Goal: Information Seeking & Learning: Learn about a topic

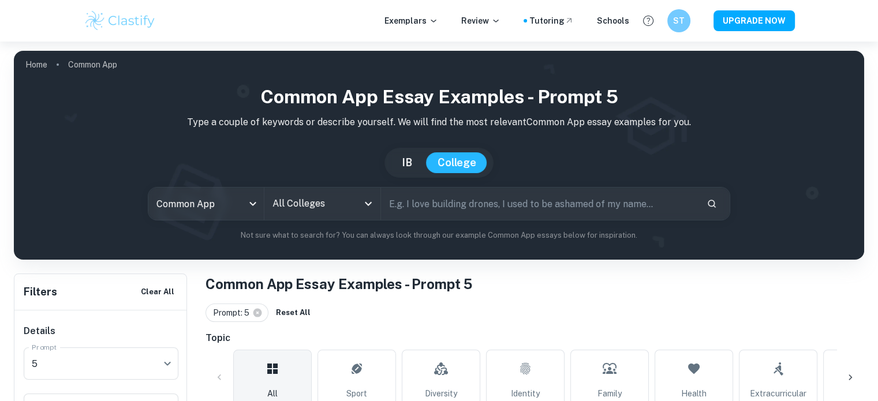
scroll to position [150, 0]
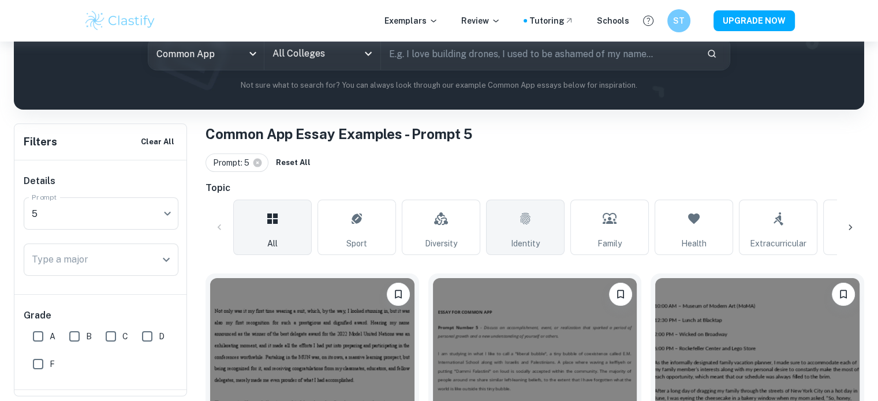
click at [527, 219] on icon at bounding box center [525, 219] width 10 height 12
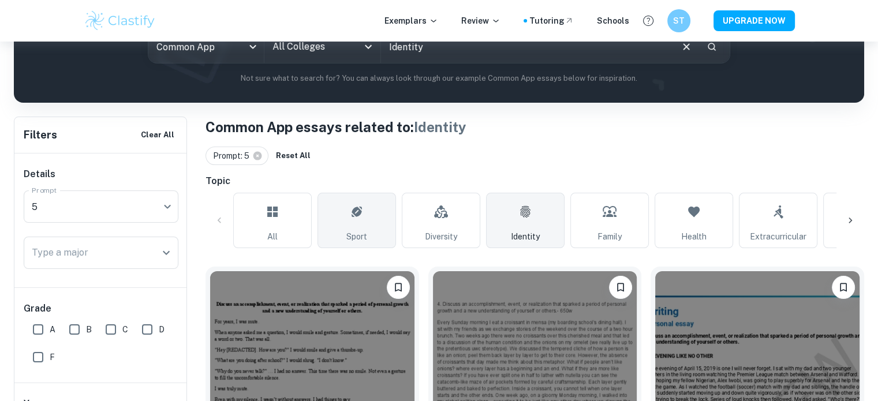
scroll to position [266, 0]
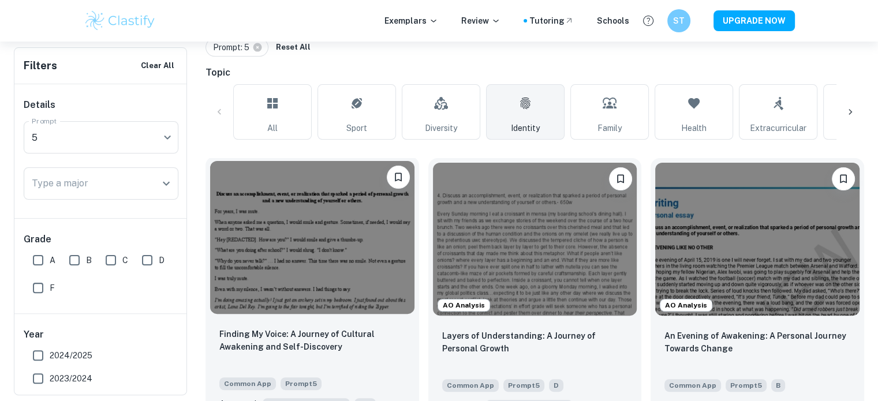
click at [306, 238] on img at bounding box center [312, 237] width 204 height 153
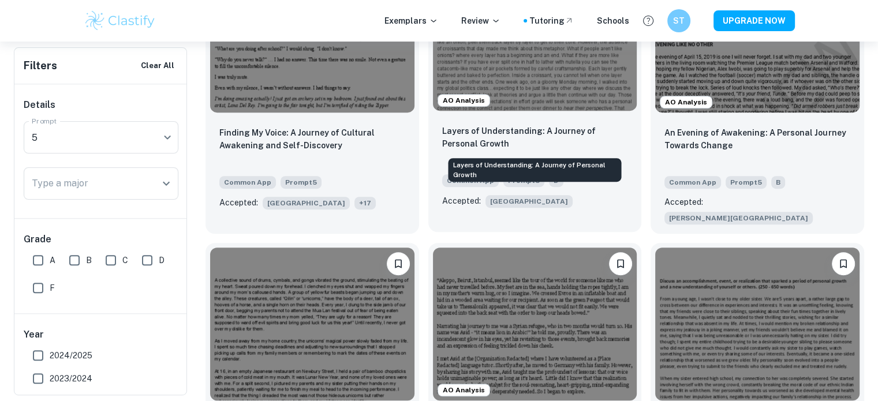
scroll to position [566, 0]
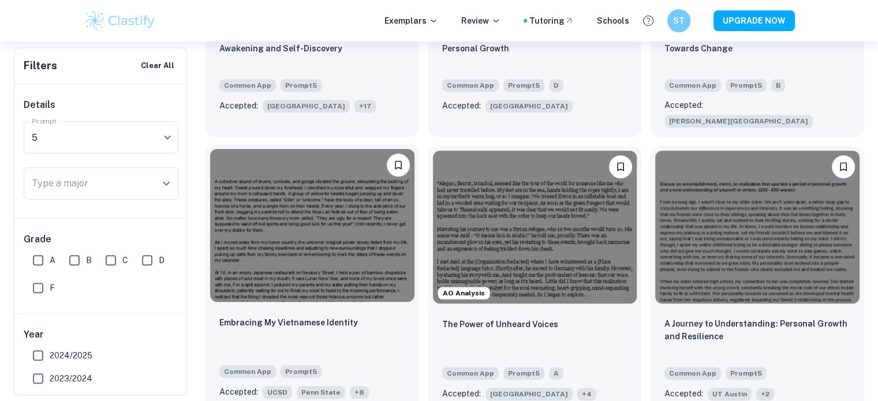
click at [346, 210] on img at bounding box center [312, 225] width 204 height 153
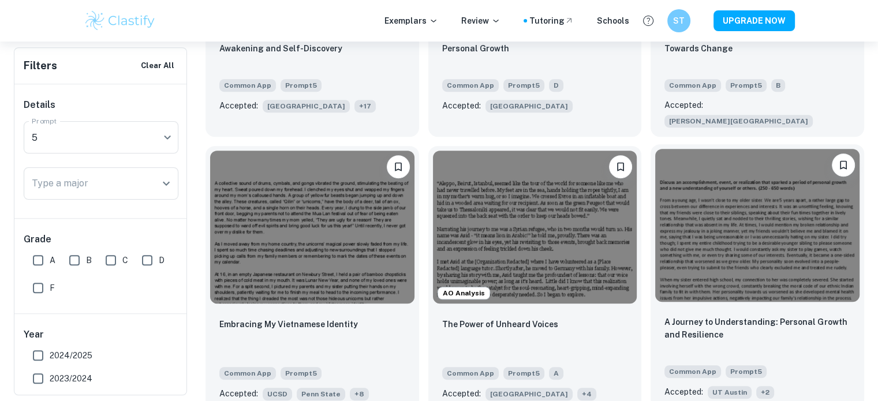
click at [753, 222] on img at bounding box center [757, 225] width 204 height 153
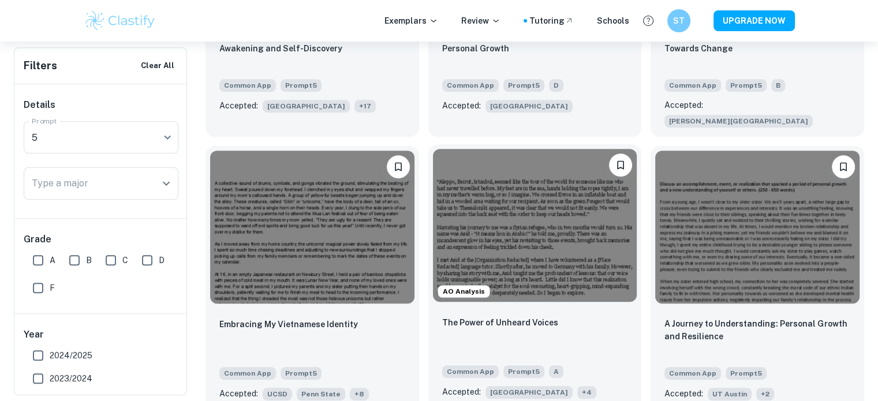
scroll to position [636, 0]
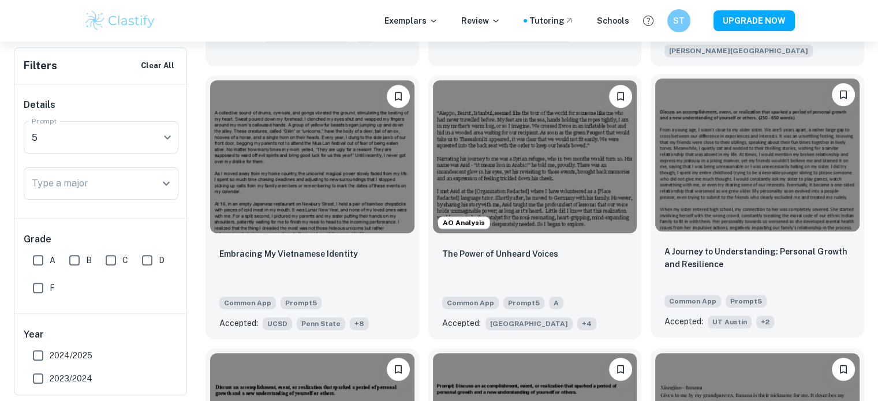
click at [713, 137] on img at bounding box center [757, 155] width 204 height 153
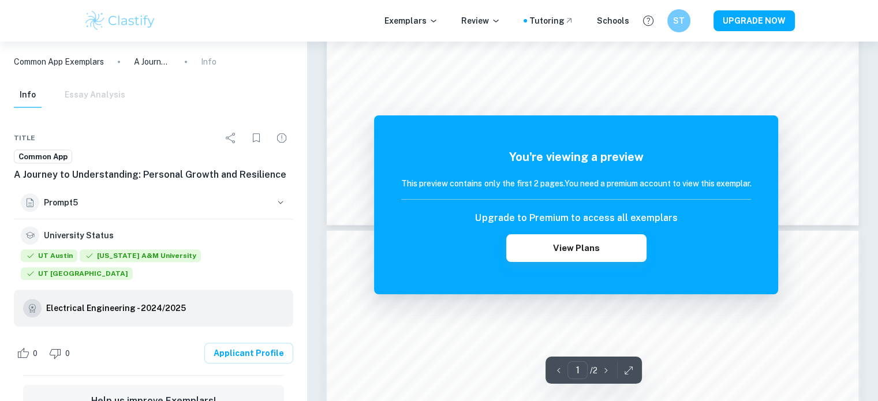
scroll to position [485, 0]
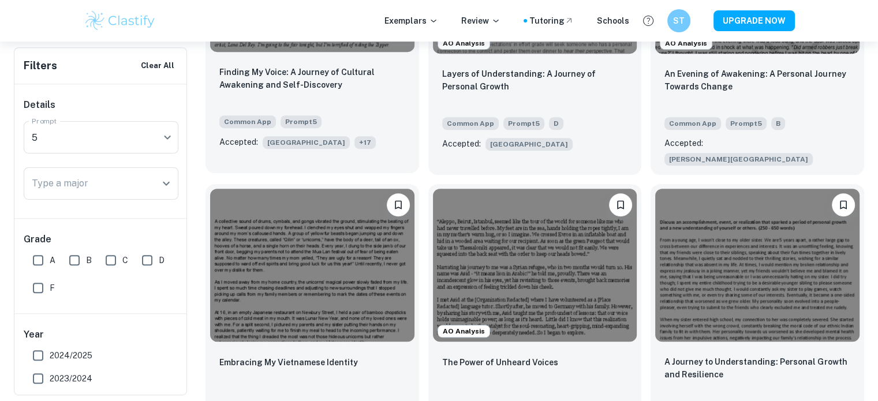
scroll to position [531, 0]
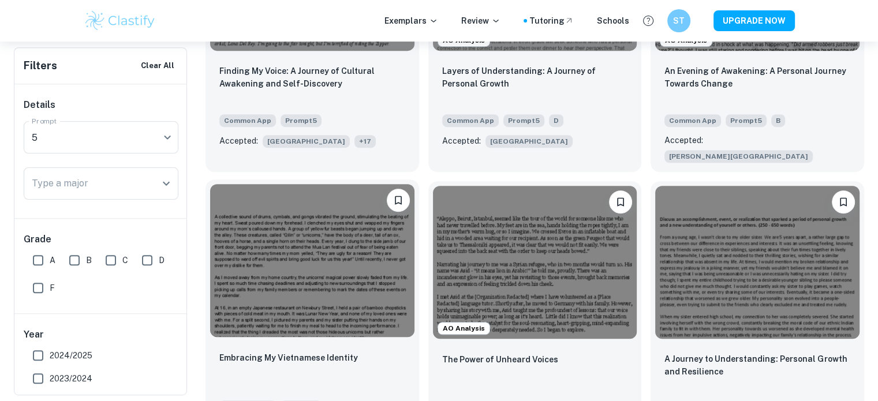
click at [338, 258] on img at bounding box center [312, 260] width 204 height 153
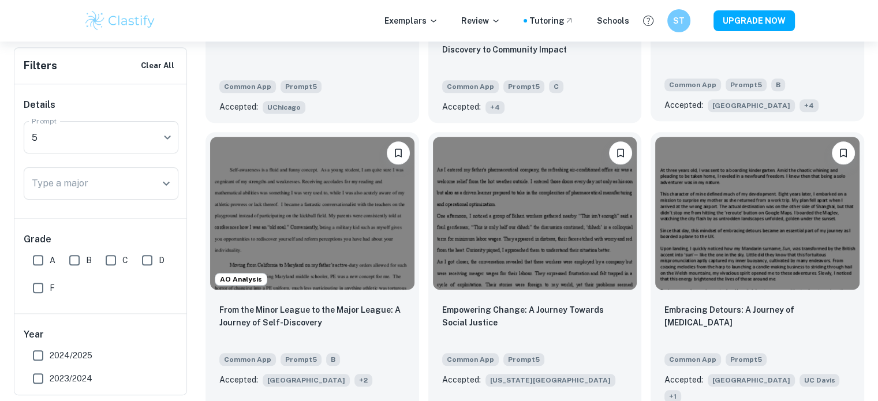
scroll to position [1166, 0]
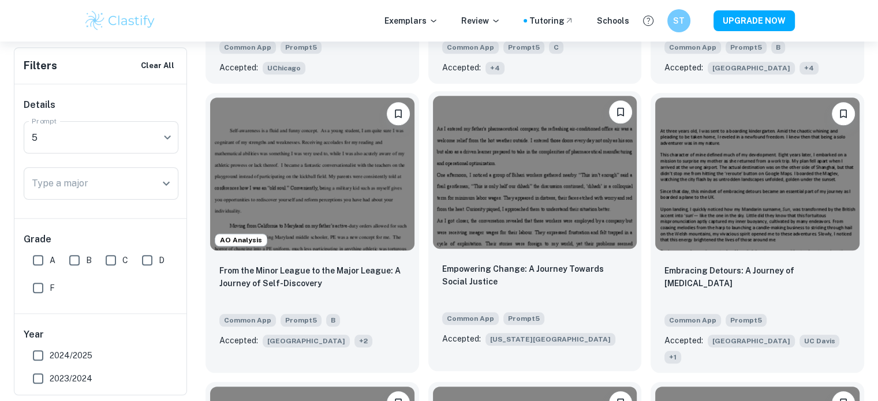
click at [562, 172] on img at bounding box center [535, 172] width 204 height 153
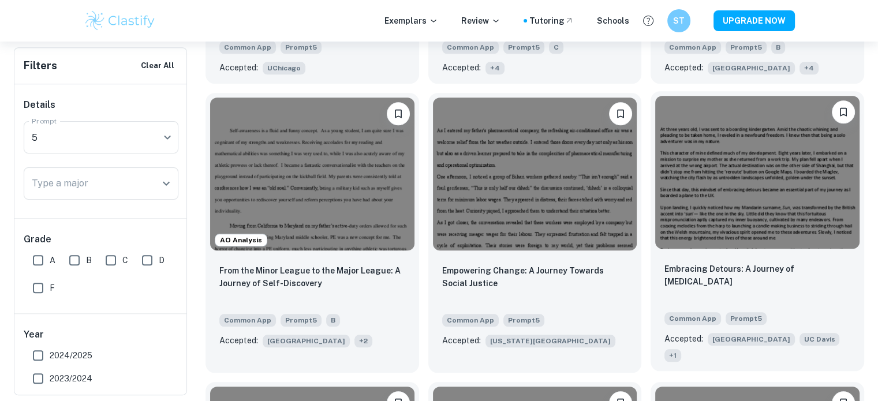
click at [762, 166] on img at bounding box center [757, 172] width 204 height 153
click at [787, 163] on img at bounding box center [757, 172] width 204 height 153
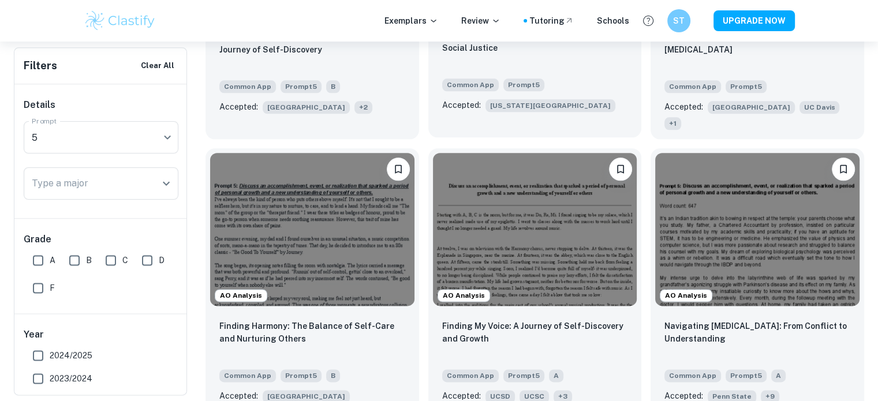
scroll to position [1406, 0]
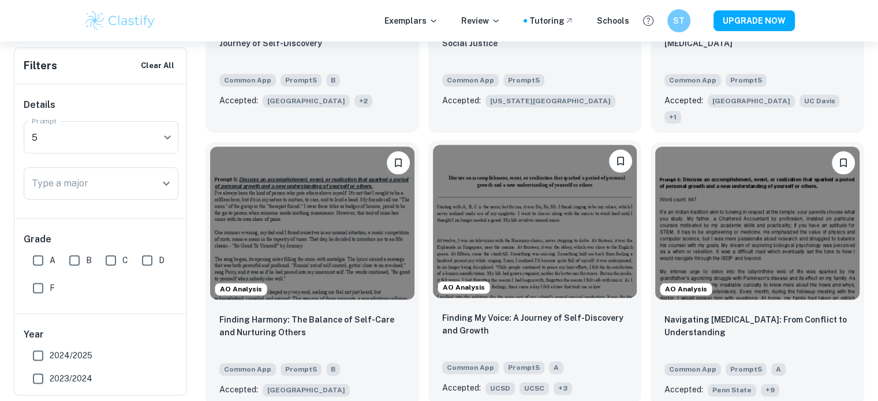
click at [497, 226] on img at bounding box center [535, 221] width 204 height 153
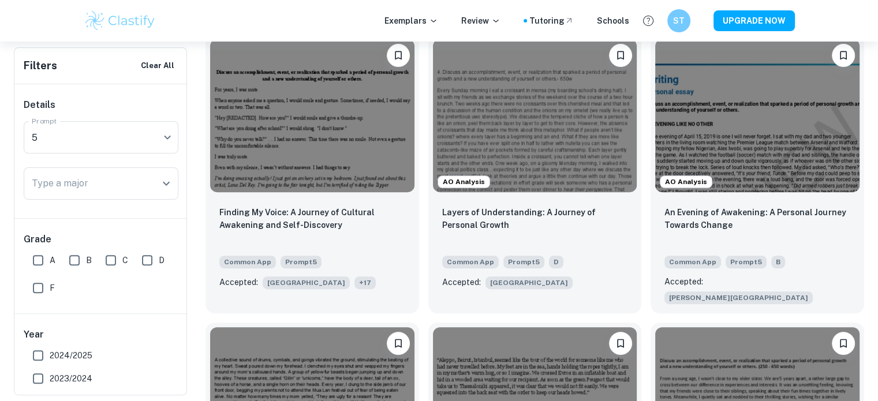
scroll to position [390, 0]
click at [493, 121] on img at bounding box center [535, 115] width 204 height 153
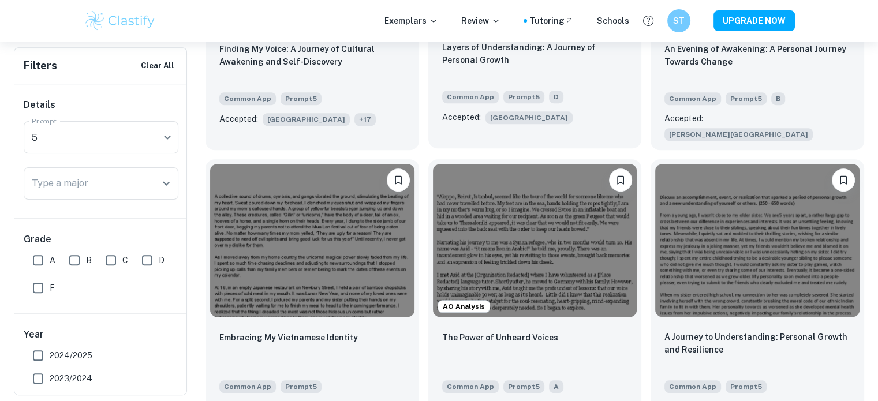
scroll to position [553, 0]
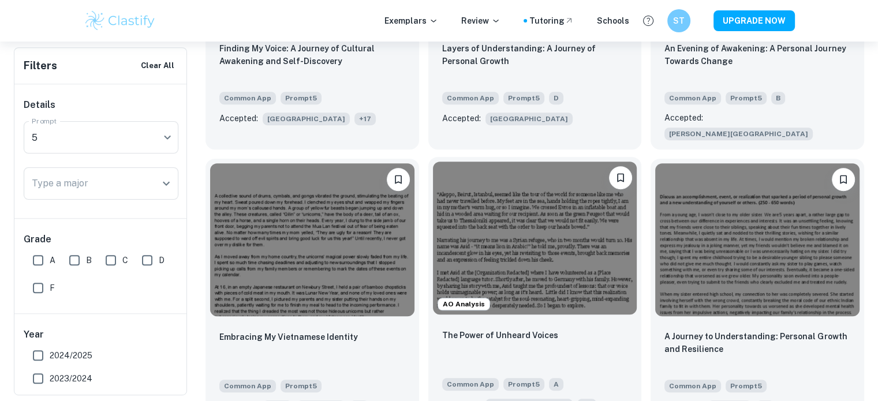
click at [532, 174] on img at bounding box center [535, 238] width 204 height 153
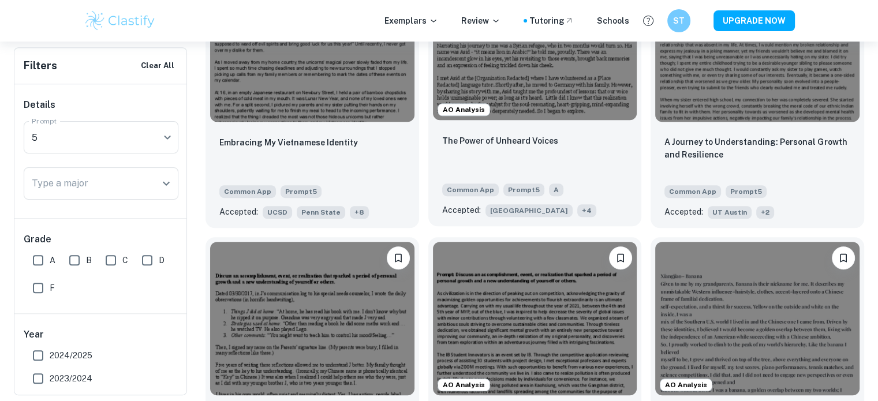
scroll to position [847, 0]
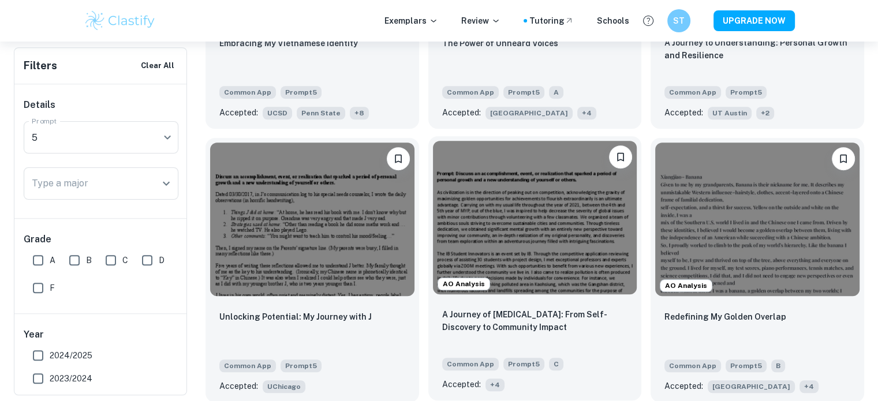
click at [498, 206] on img at bounding box center [535, 217] width 204 height 153
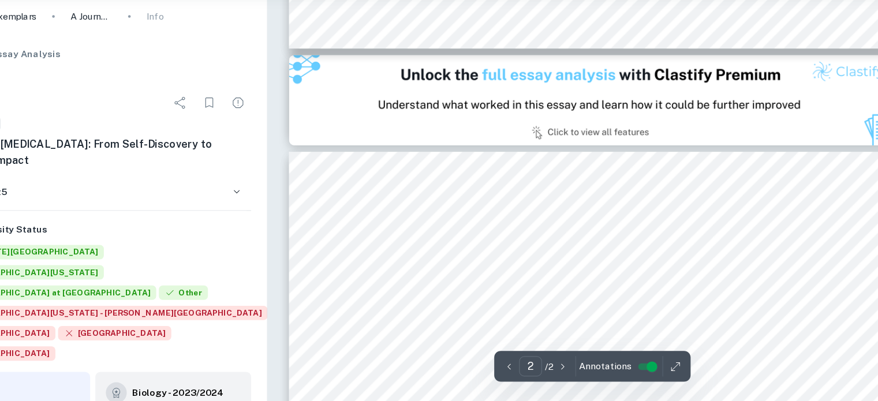
scroll to position [651, 0]
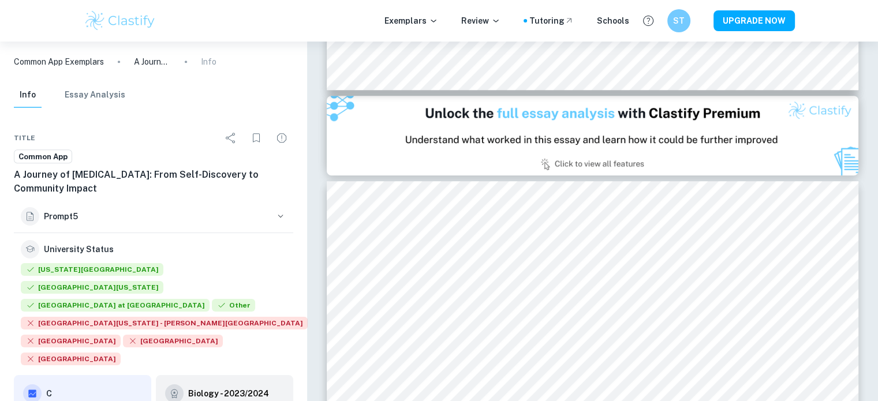
type input "1"
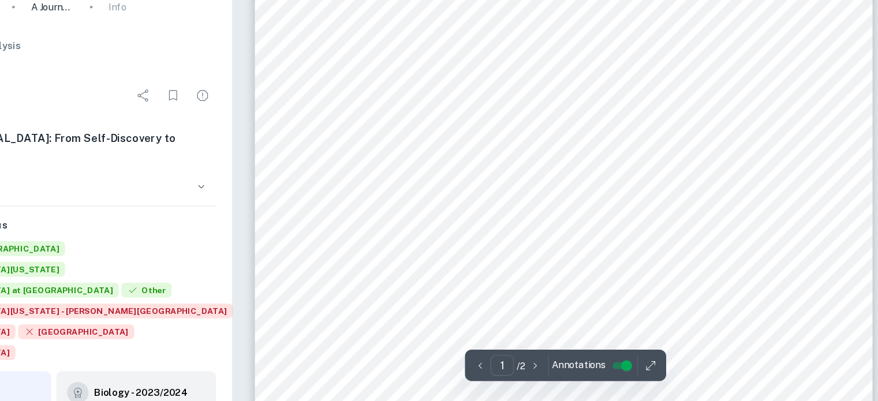
scroll to position [345, 0]
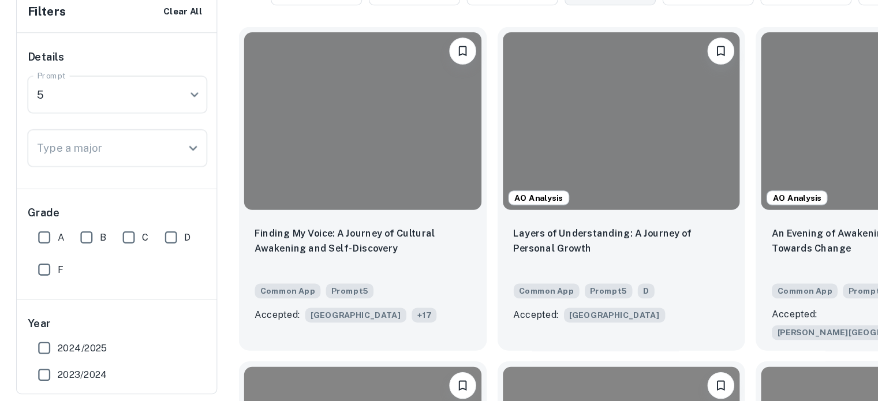
scroll to position [847, 0]
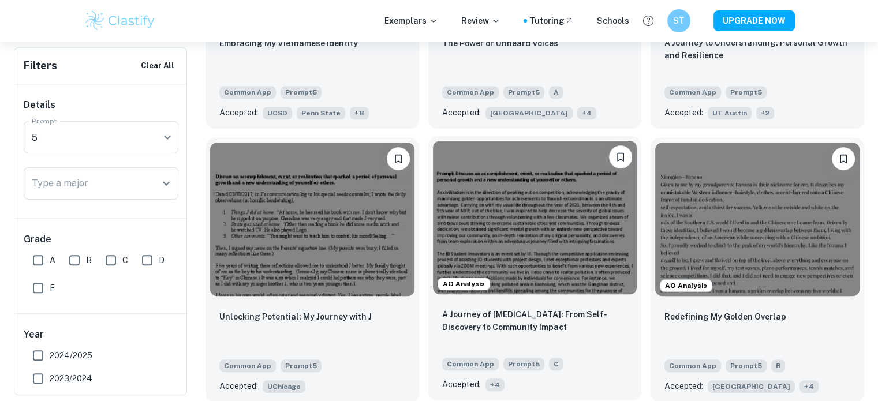
click at [488, 180] on img at bounding box center [535, 217] width 204 height 153
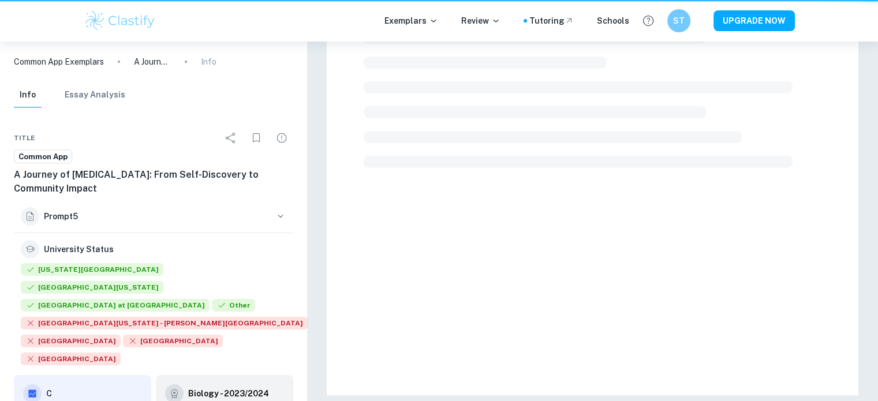
scroll to position [71, 0]
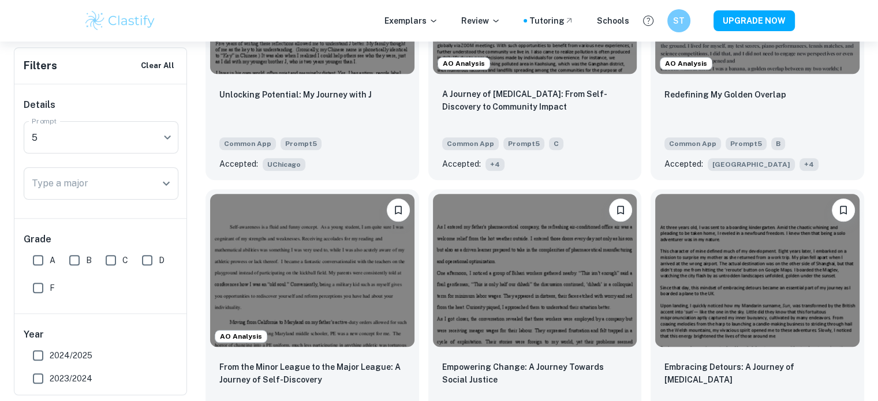
scroll to position [1075, 0]
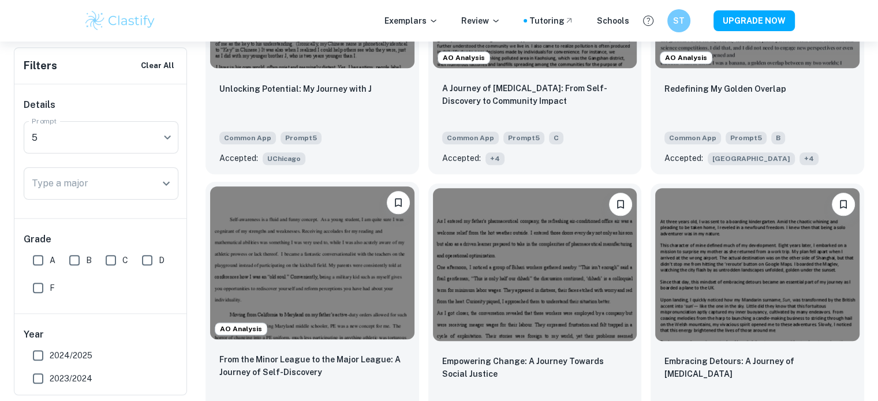
click at [330, 290] on img at bounding box center [312, 263] width 204 height 153
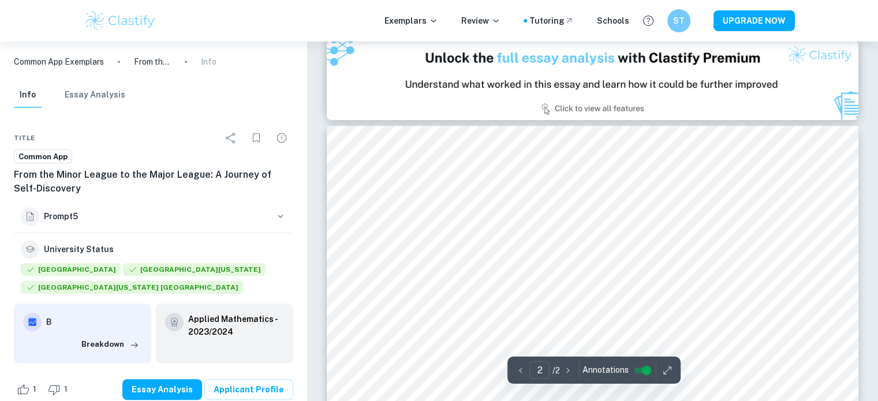
scroll to position [254, 0]
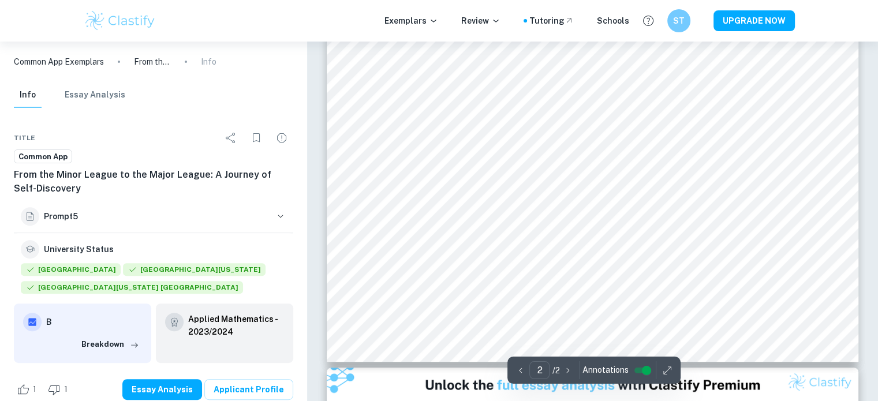
type input "1"
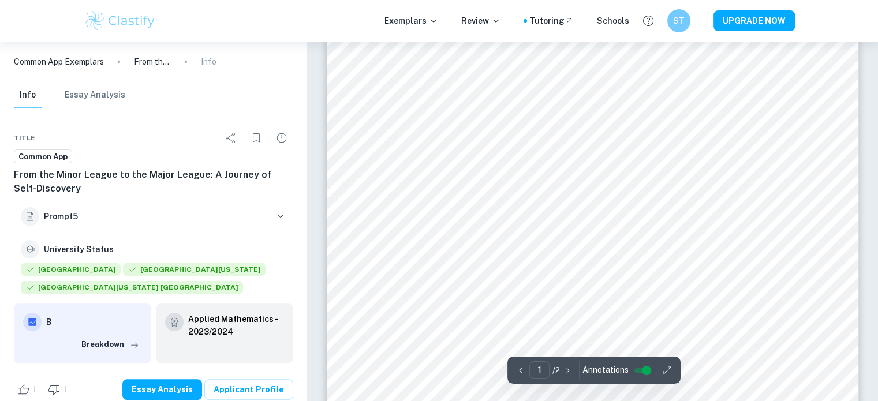
scroll to position [0, 0]
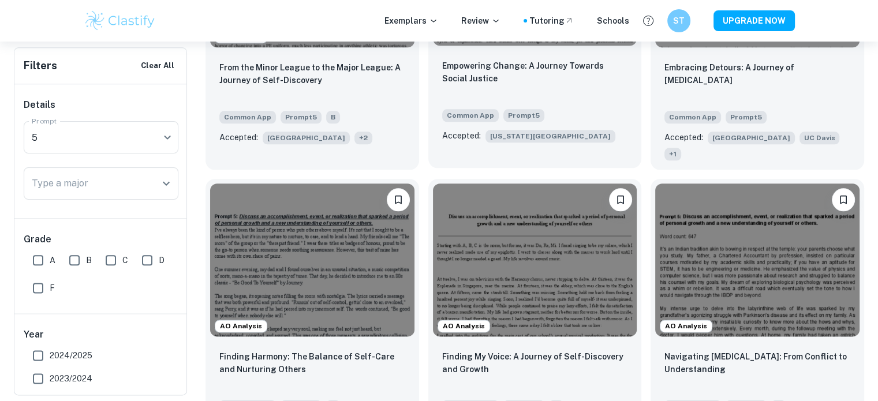
scroll to position [1370, 0]
click at [42, 264] on input "A" at bounding box center [38, 260] width 23 height 23
checkbox input "true"
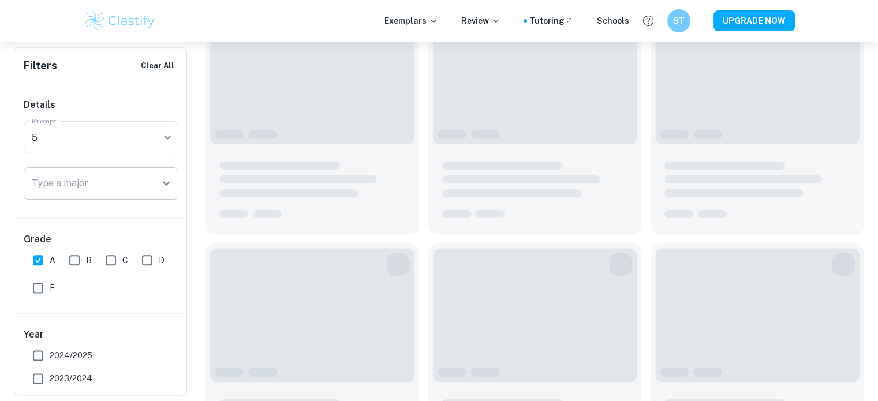
click at [133, 187] on input "Type a major" at bounding box center [92, 184] width 127 height 22
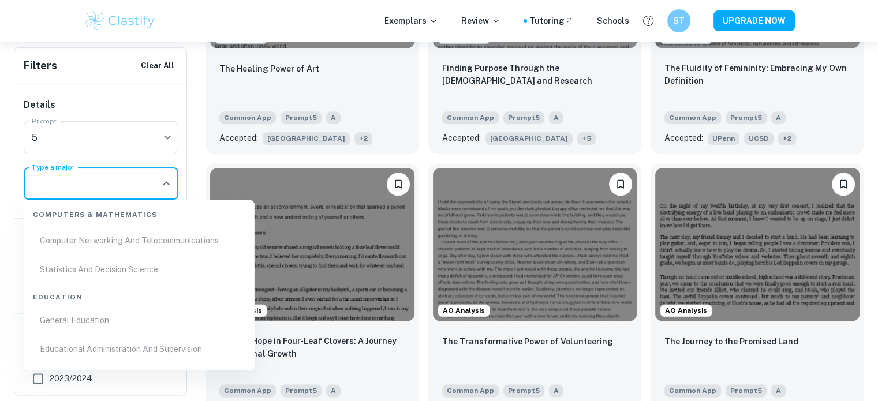
scroll to position [3032, 0]
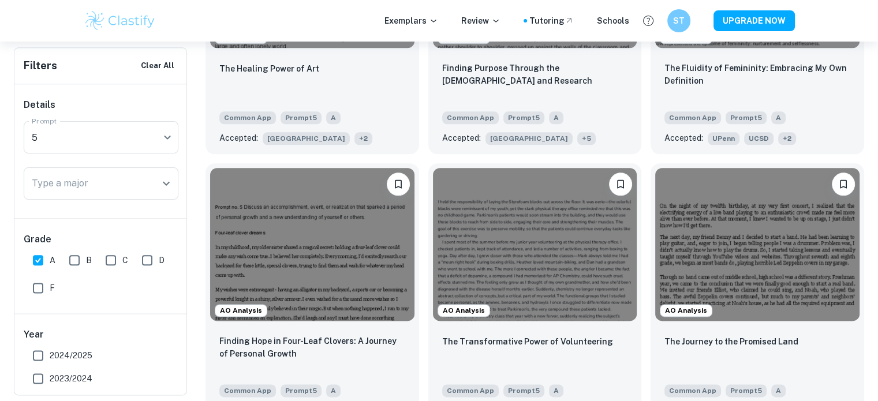
click at [146, 159] on div "Details Prompt 5 5 Prompt Type a major Type a major" at bounding box center [100, 151] width 173 height 134
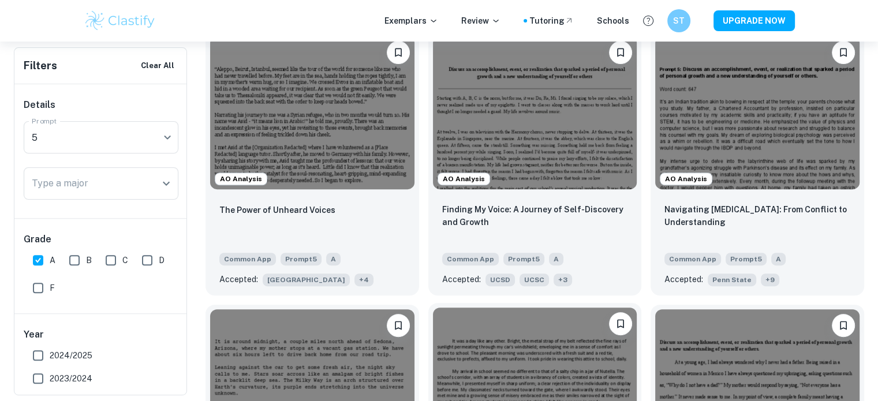
scroll to position [392, 0]
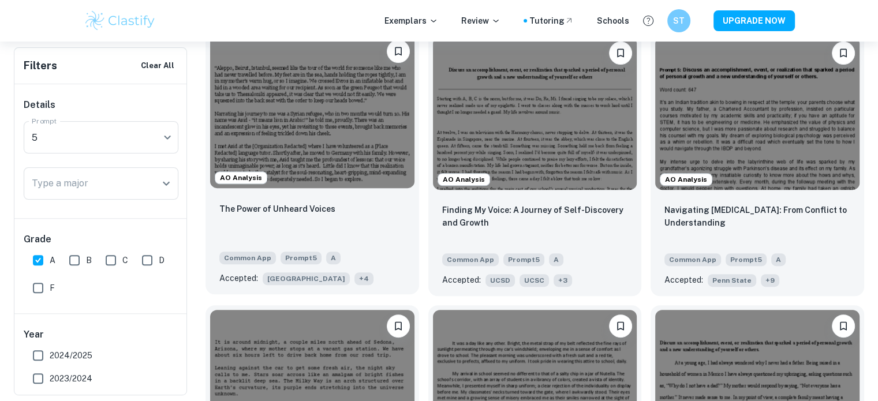
click at [334, 127] on img at bounding box center [312, 111] width 204 height 153
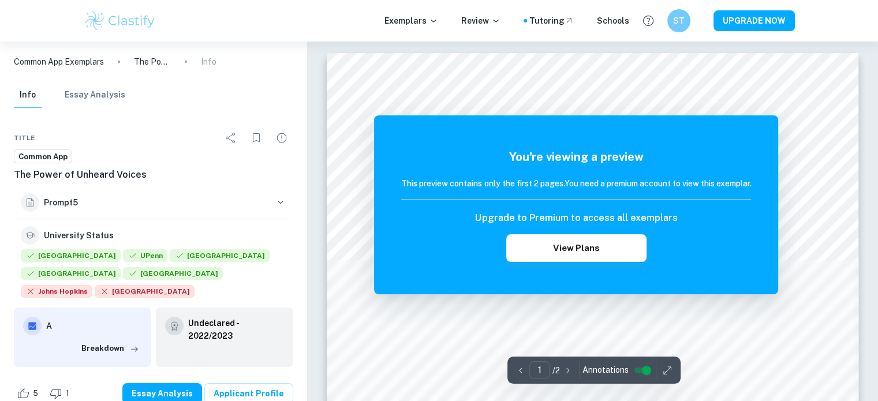
scroll to position [76, 0]
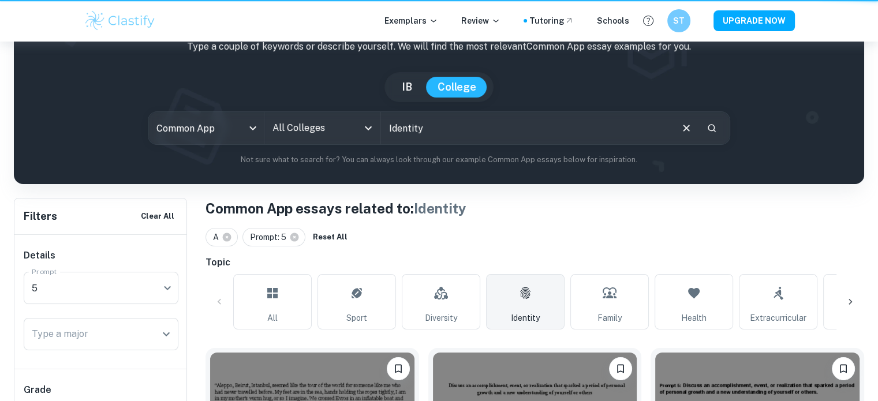
scroll to position [392, 0]
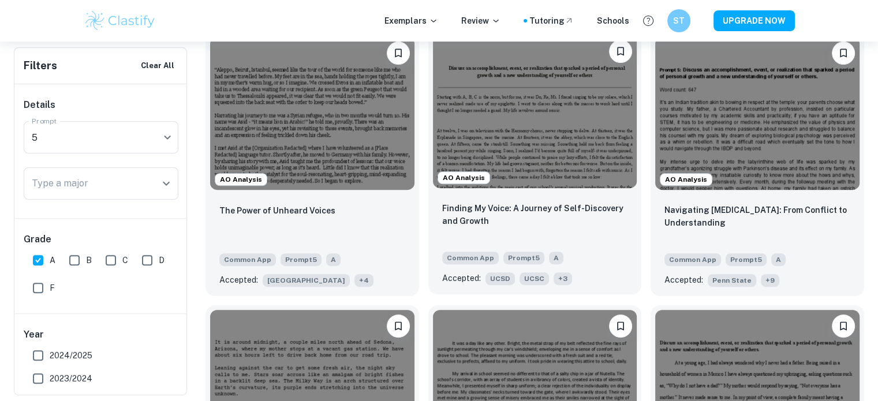
click at [534, 113] on img at bounding box center [535, 111] width 204 height 153
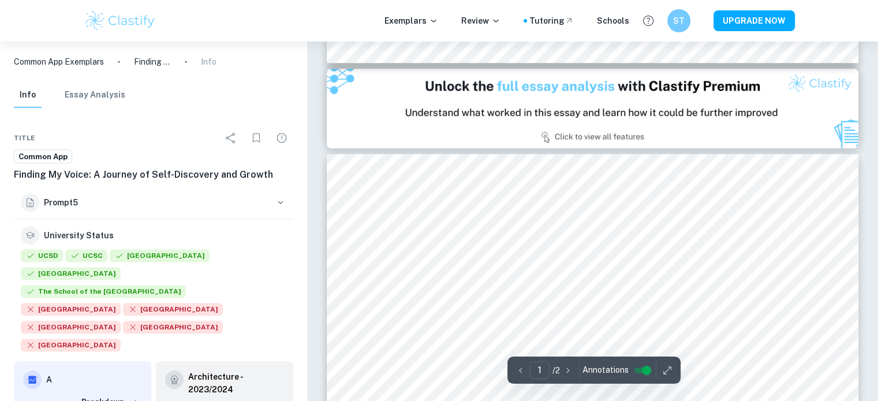
type input "2"
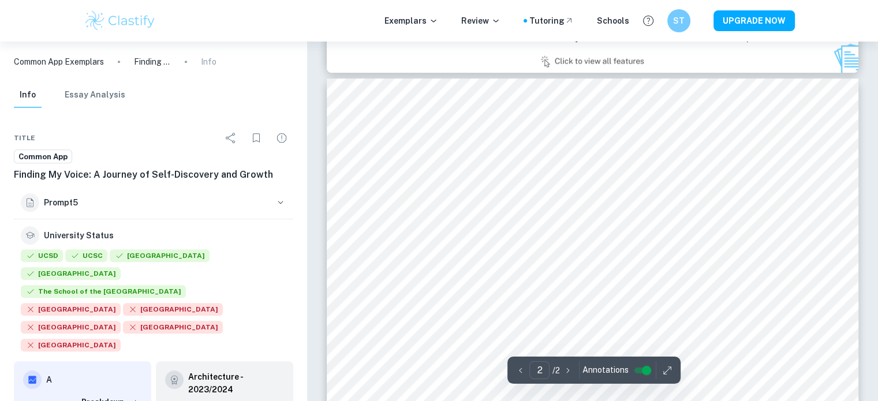
scroll to position [792, 0]
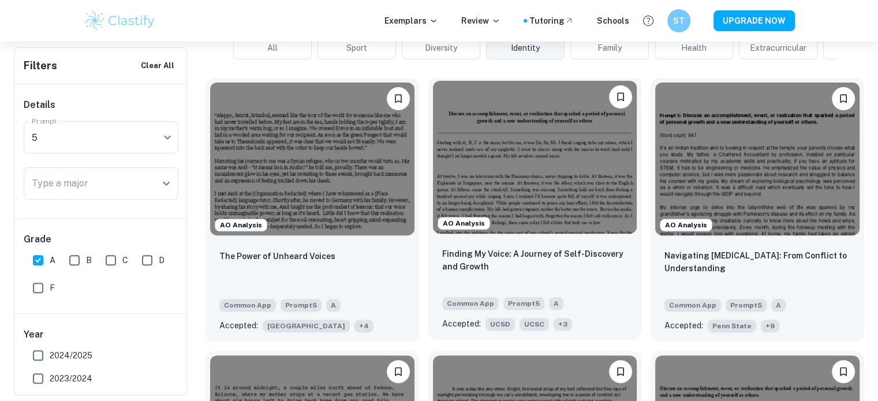
scroll to position [346, 0]
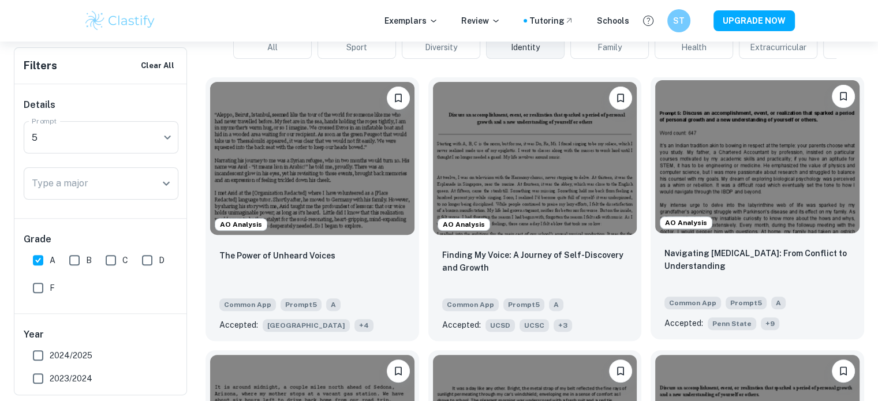
click at [720, 162] on img at bounding box center [757, 156] width 204 height 153
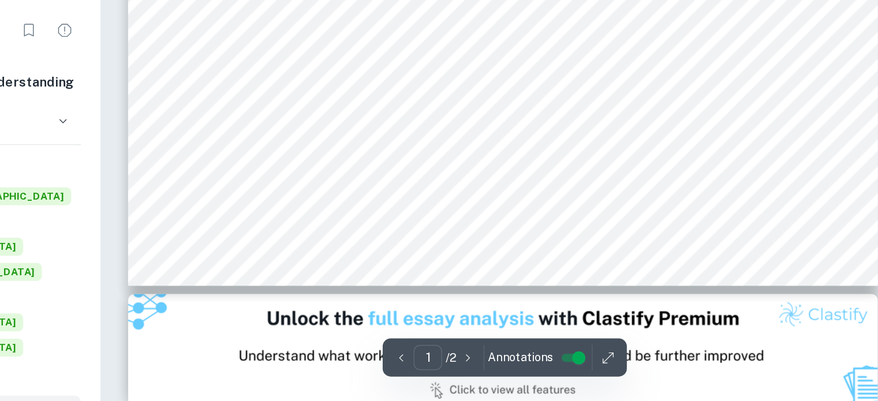
scroll to position [423, 0]
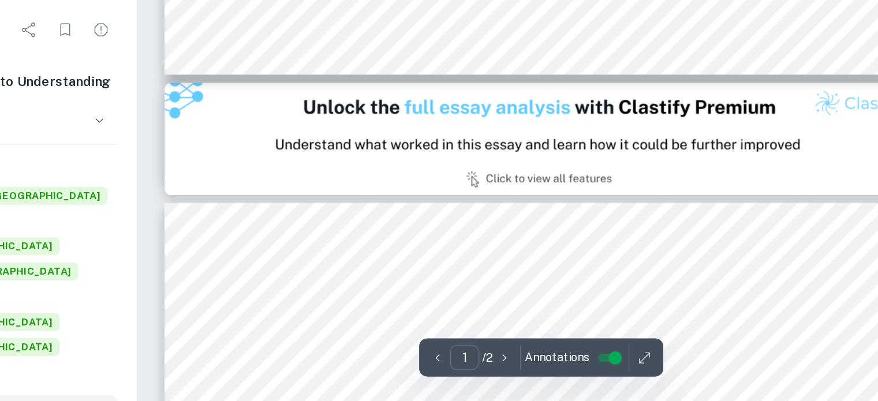
type input "2"
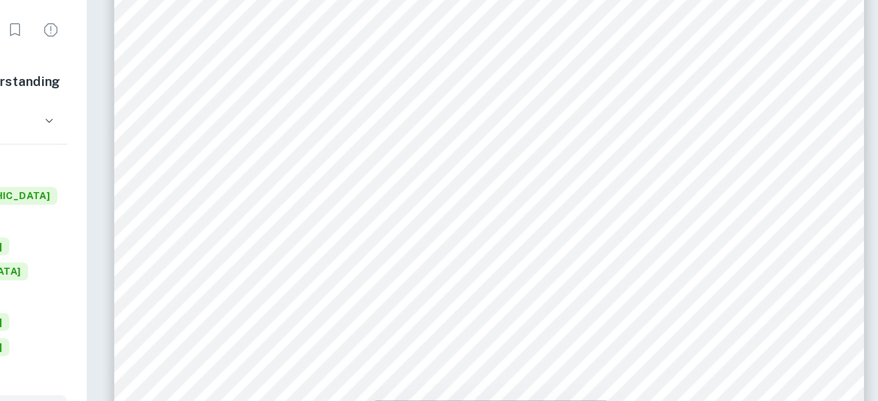
scroll to position [881, 0]
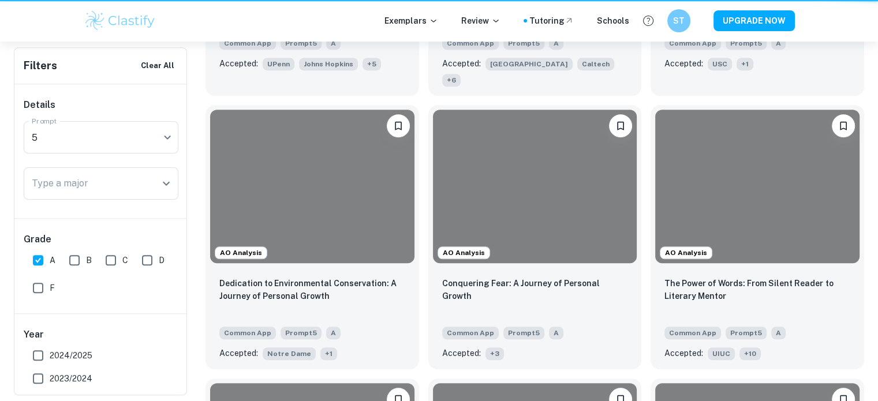
scroll to position [346, 0]
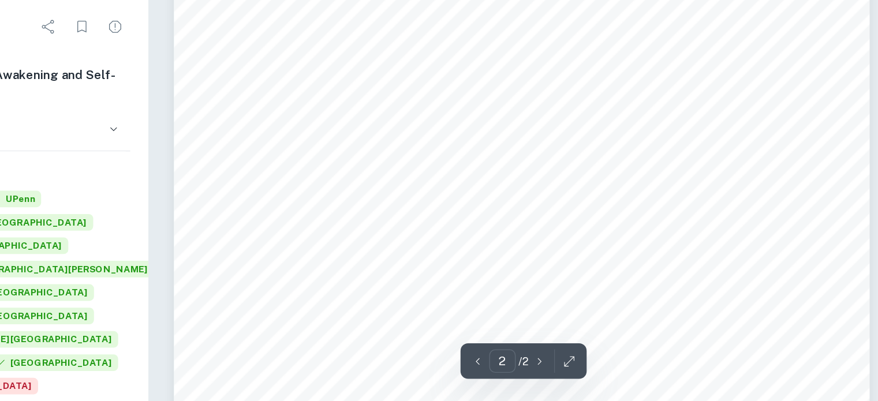
scroll to position [1045, 0]
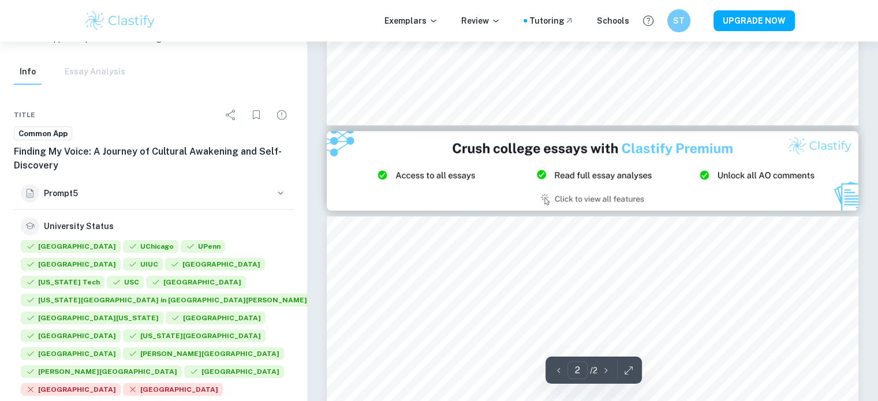
type input "1"
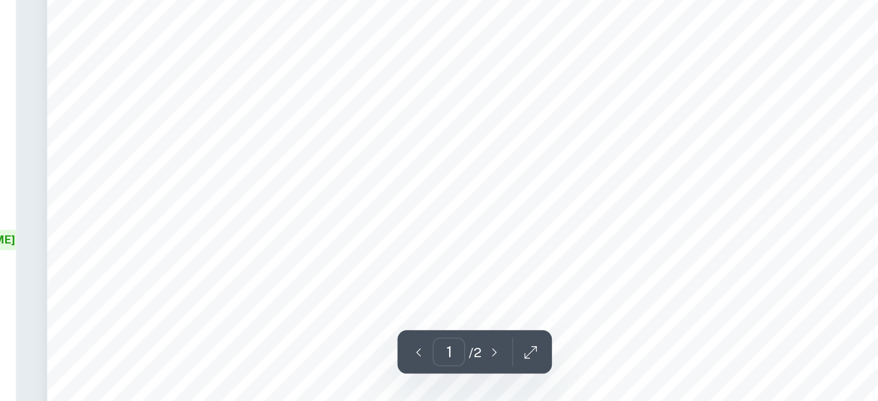
scroll to position [337, 0]
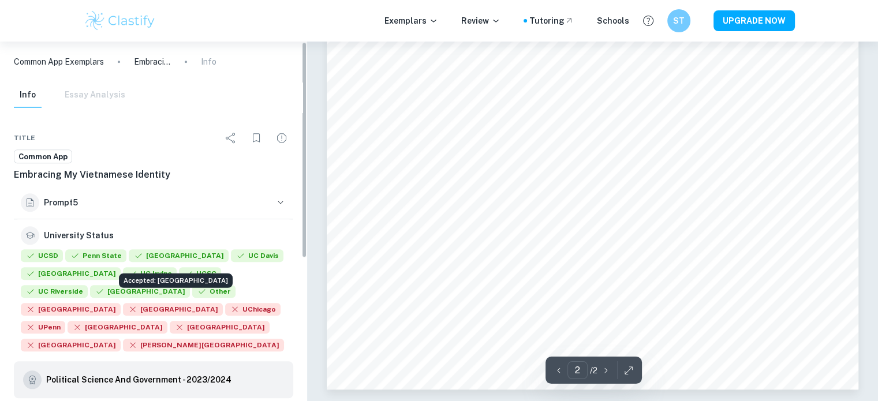
scroll to position [237, 0]
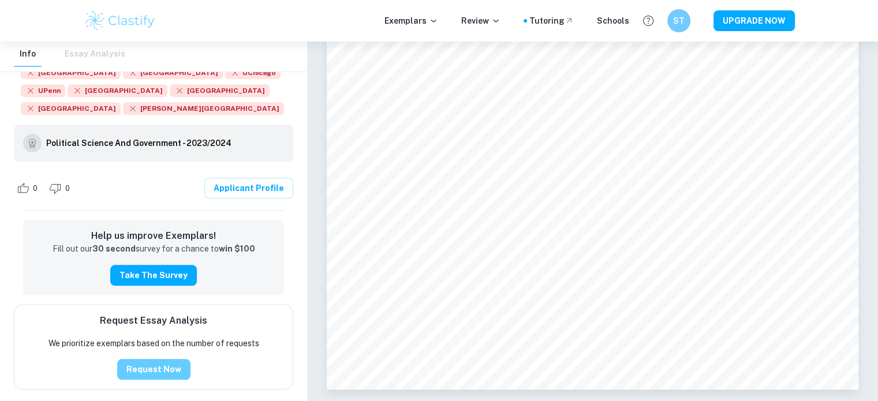
click at [171, 359] on button "Request Now" at bounding box center [153, 369] width 73 height 21
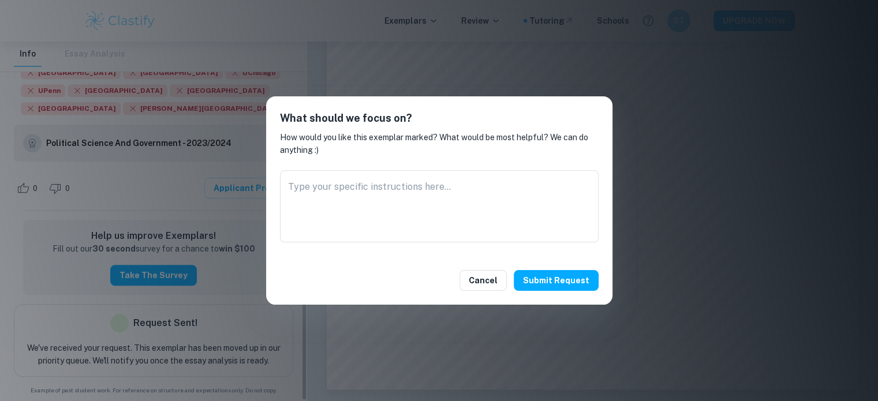
scroll to position [225, 0]
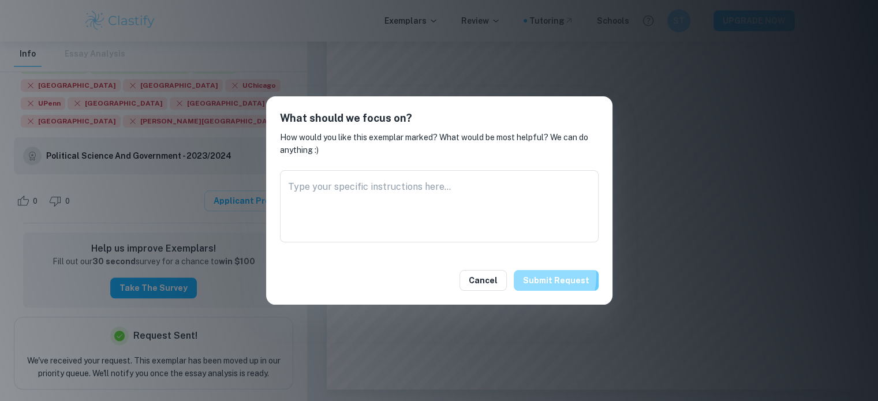
click at [544, 277] on button "Submit request" at bounding box center [556, 280] width 85 height 21
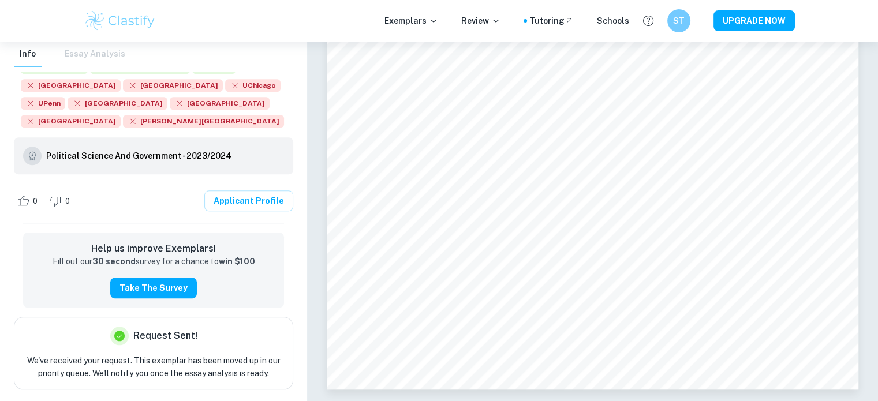
scroll to position [0, 0]
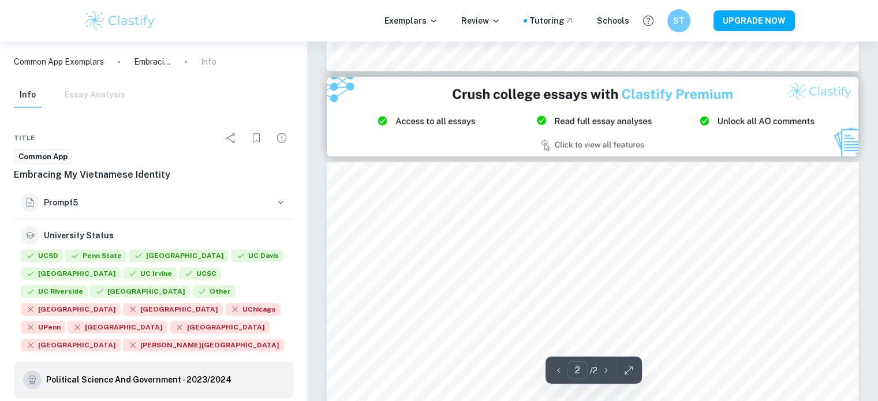
type input "1"
